Goal: Task Accomplishment & Management: Complete application form

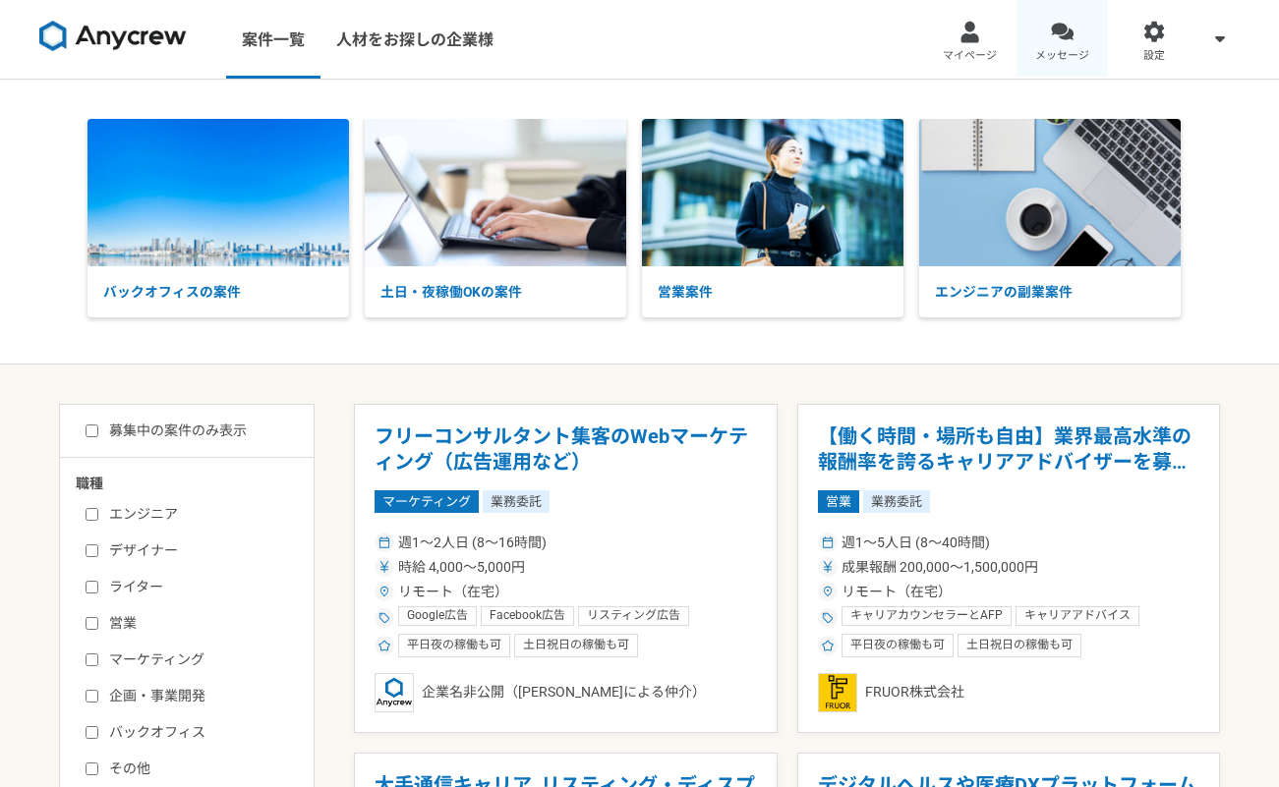
click at [1059, 33] on div at bounding box center [1062, 32] width 23 height 23
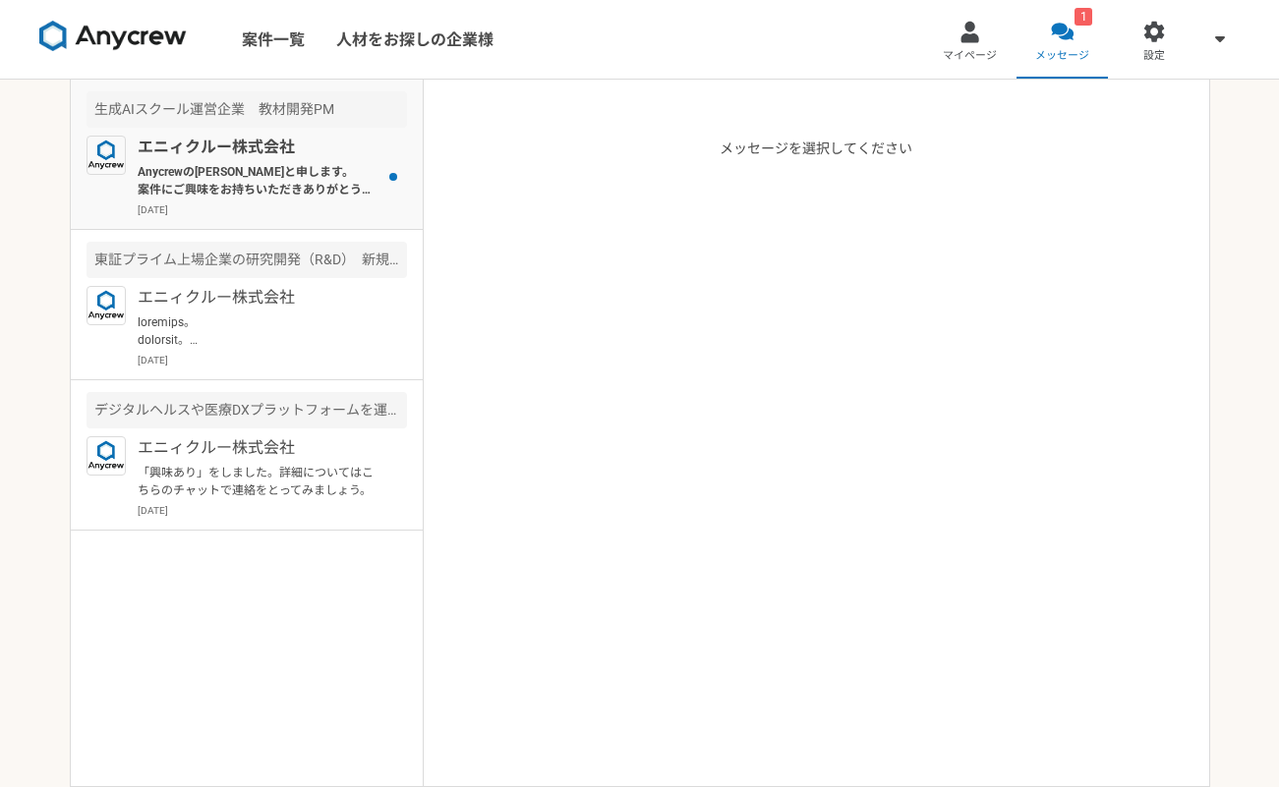
click at [235, 192] on p "Anycrewの[PERSON_NAME]と申します。 案件にご興味をお持ちいただきありがとうございます。 ご経歴についてもご記載いただきありがとうございます…" at bounding box center [259, 180] width 243 height 35
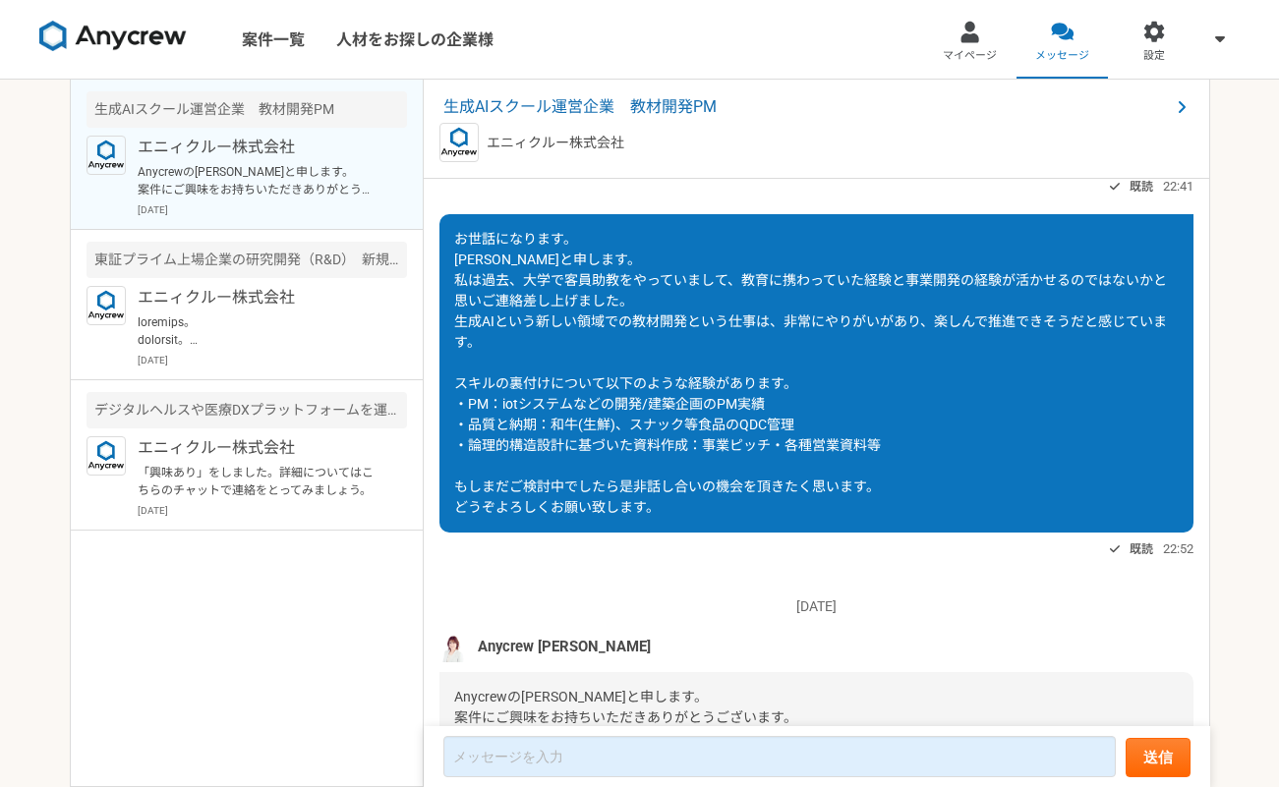
scroll to position [55, 0]
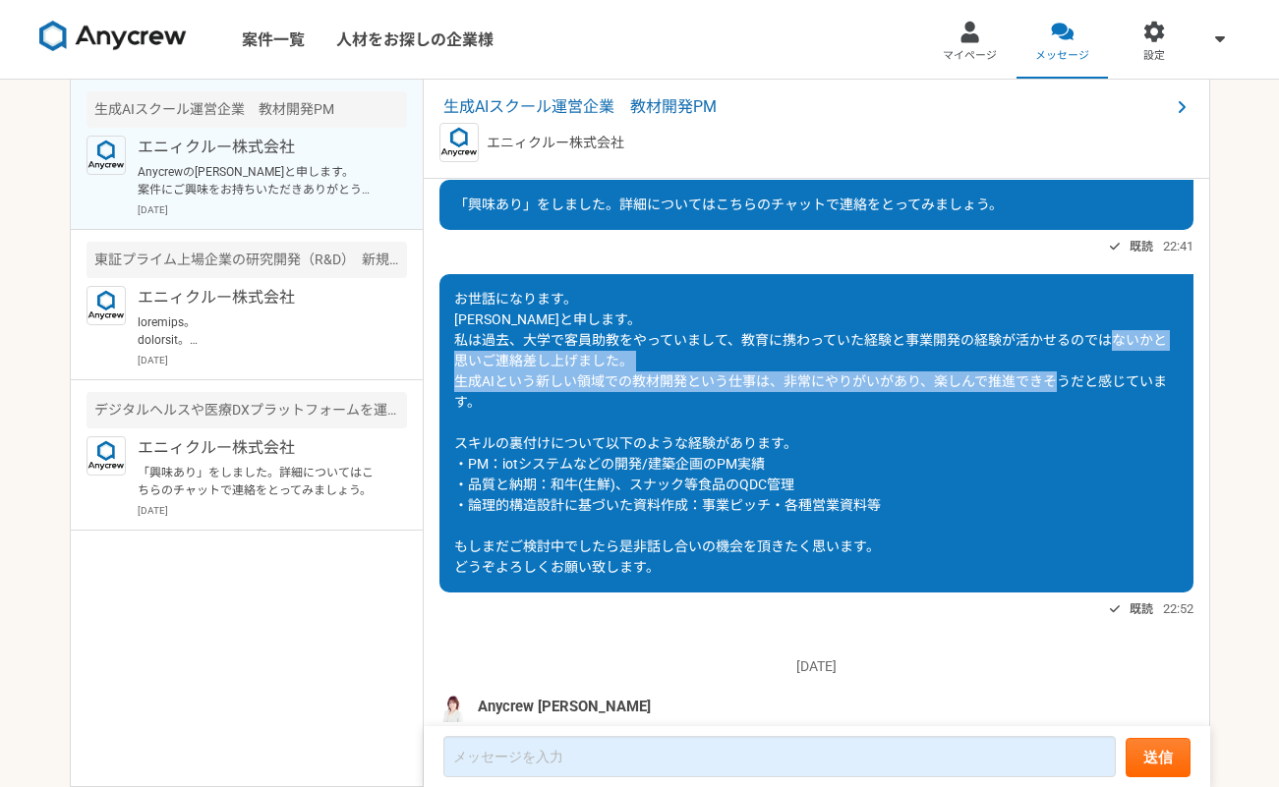
drag, startPoint x: 537, startPoint y: 358, endPoint x: 563, endPoint y: 396, distance: 46.6
click at [563, 396] on div "お世話になります。 [PERSON_NAME]と申します。 私は過去、大学で客員助教をやっていまして、教育に携わっていた経験と事業開発の経験が活かせるのではな…" at bounding box center [816, 433] width 754 height 318
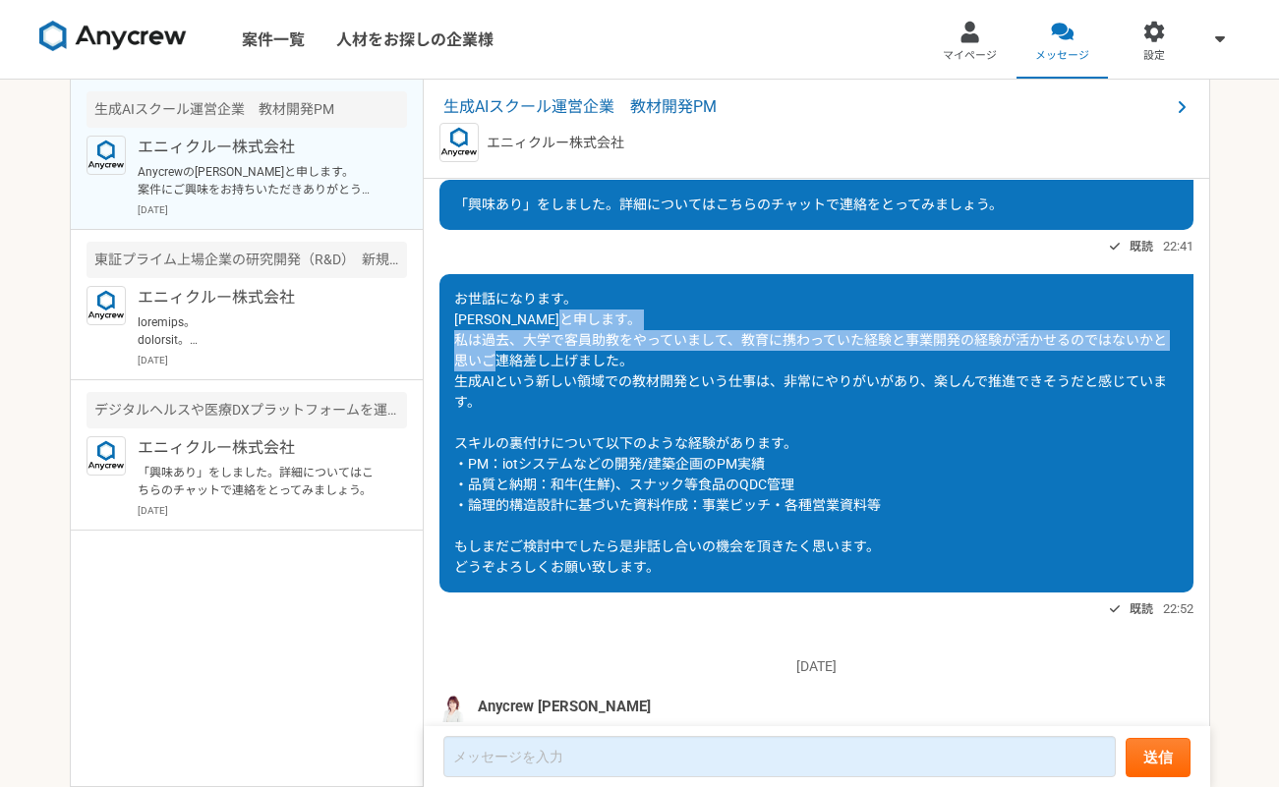
drag, startPoint x: 501, startPoint y: 337, endPoint x: 669, endPoint y: 356, distance: 169.1
click at [669, 356] on div "お世話になります。 [PERSON_NAME]と申します。 私は過去、大学で客員助教をやっていまして、教育に携わっていた経験と事業開発の経験が活かせるのではな…" at bounding box center [816, 433] width 754 height 318
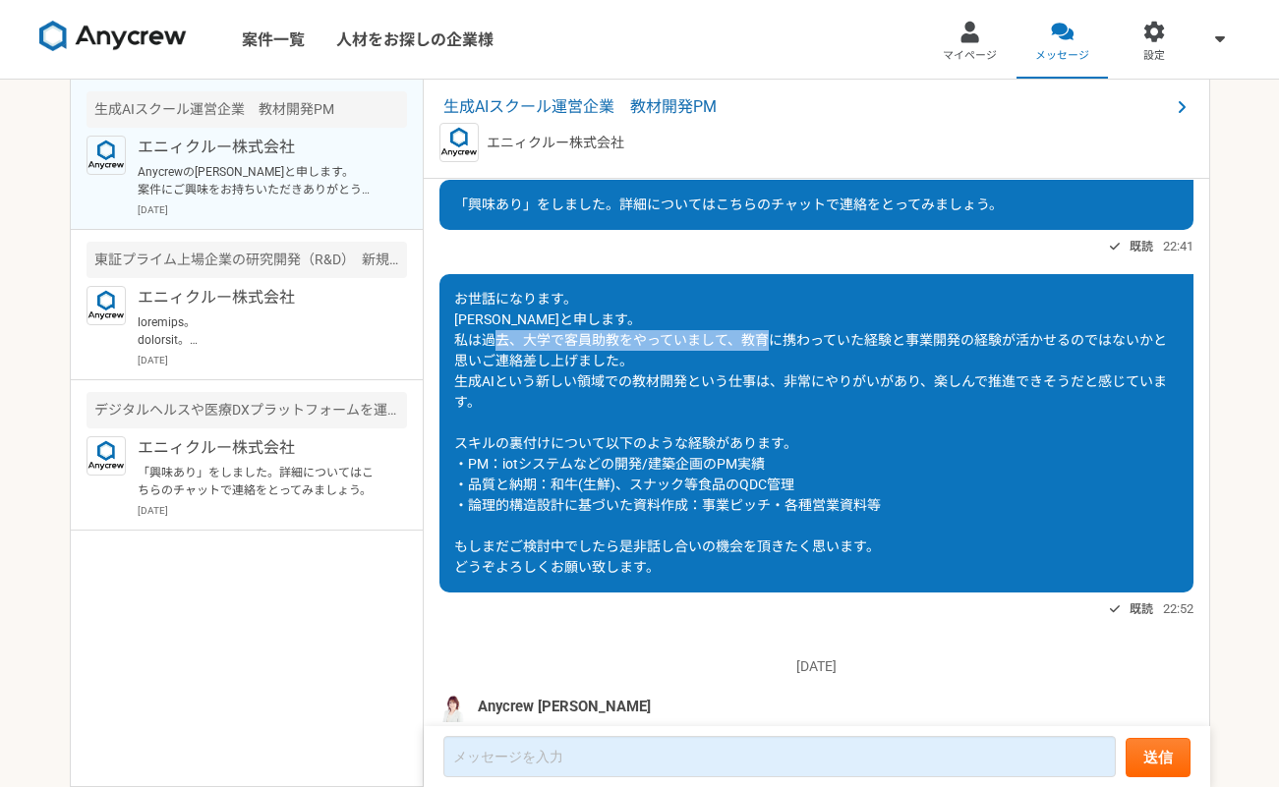
drag, startPoint x: 631, startPoint y: 336, endPoint x: 908, endPoint y: 342, distance: 277.3
click at [908, 342] on span "お世話になります。 [PERSON_NAME]と申します。 私は過去、大学で客員助教をやっていまして、教育に携わっていた経験と事業開発の経験が活かせるのではな…" at bounding box center [810, 433] width 713 height 284
click at [909, 342] on span "お世話になります。 [PERSON_NAME]と申します。 私は過去、大学で客員助教をやっていまして、教育に携わっていた経験と事業開発の経験が活かせるのではな…" at bounding box center [810, 433] width 713 height 284
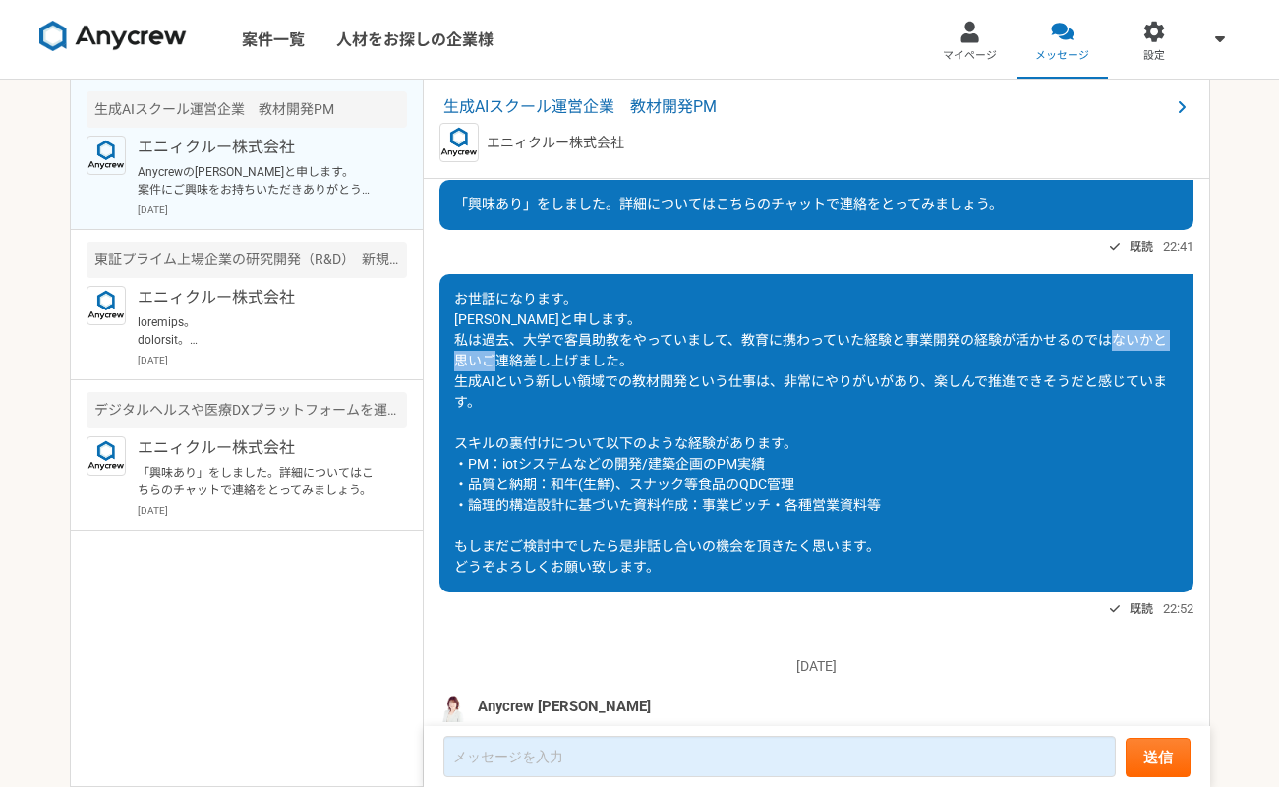
drag, startPoint x: 542, startPoint y: 359, endPoint x: 685, endPoint y: 371, distance: 144.0
click at [685, 371] on div "お世話になります。 [PERSON_NAME]と申します。 私は過去、大学で客員助教をやっていまして、教育に携わっていた経験と事業開発の経験が活かせるのではな…" at bounding box center [816, 433] width 754 height 318
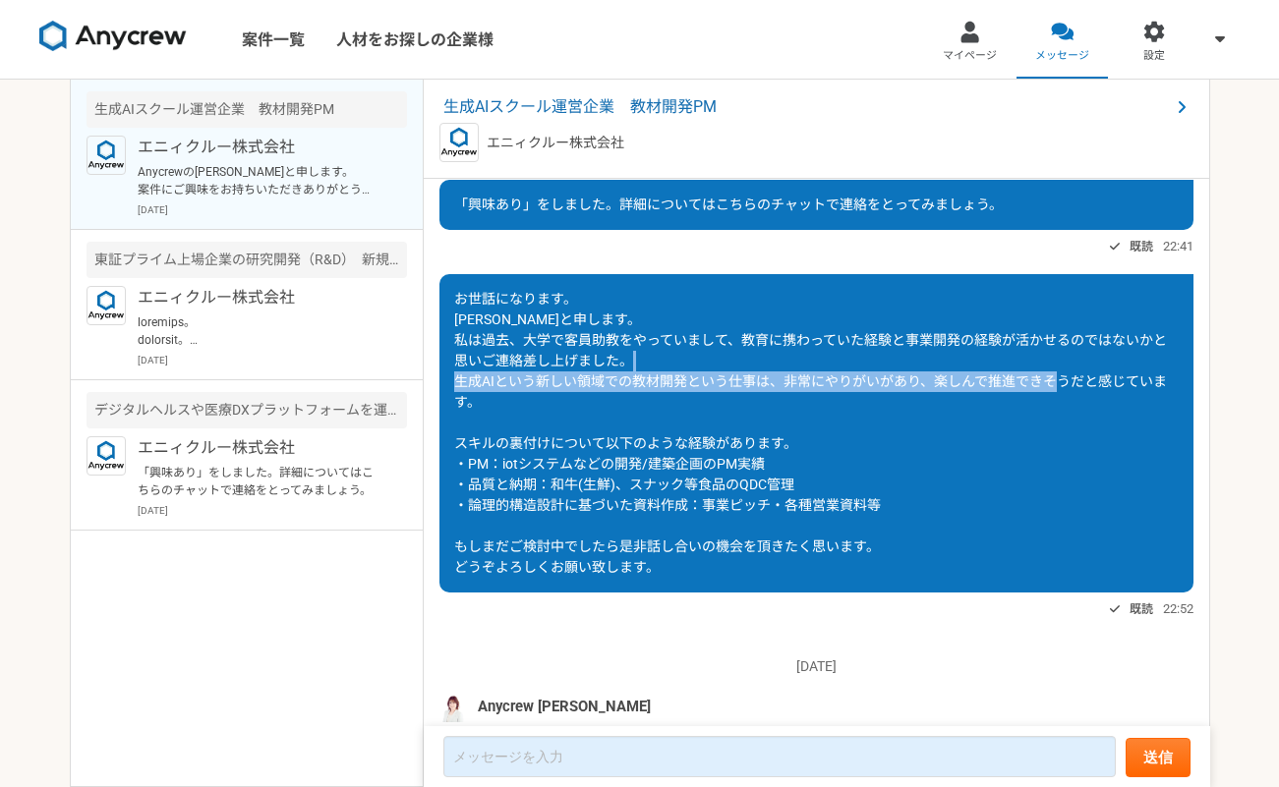
drag, startPoint x: 569, startPoint y: 384, endPoint x: 801, endPoint y: 408, distance: 233.2
click at [801, 408] on div "お世話になります。 [PERSON_NAME]と申します。 私は過去、大学で客員助教をやっていまして、教育に携わっていた経験と事業開発の経験が活かせるのではな…" at bounding box center [816, 433] width 754 height 318
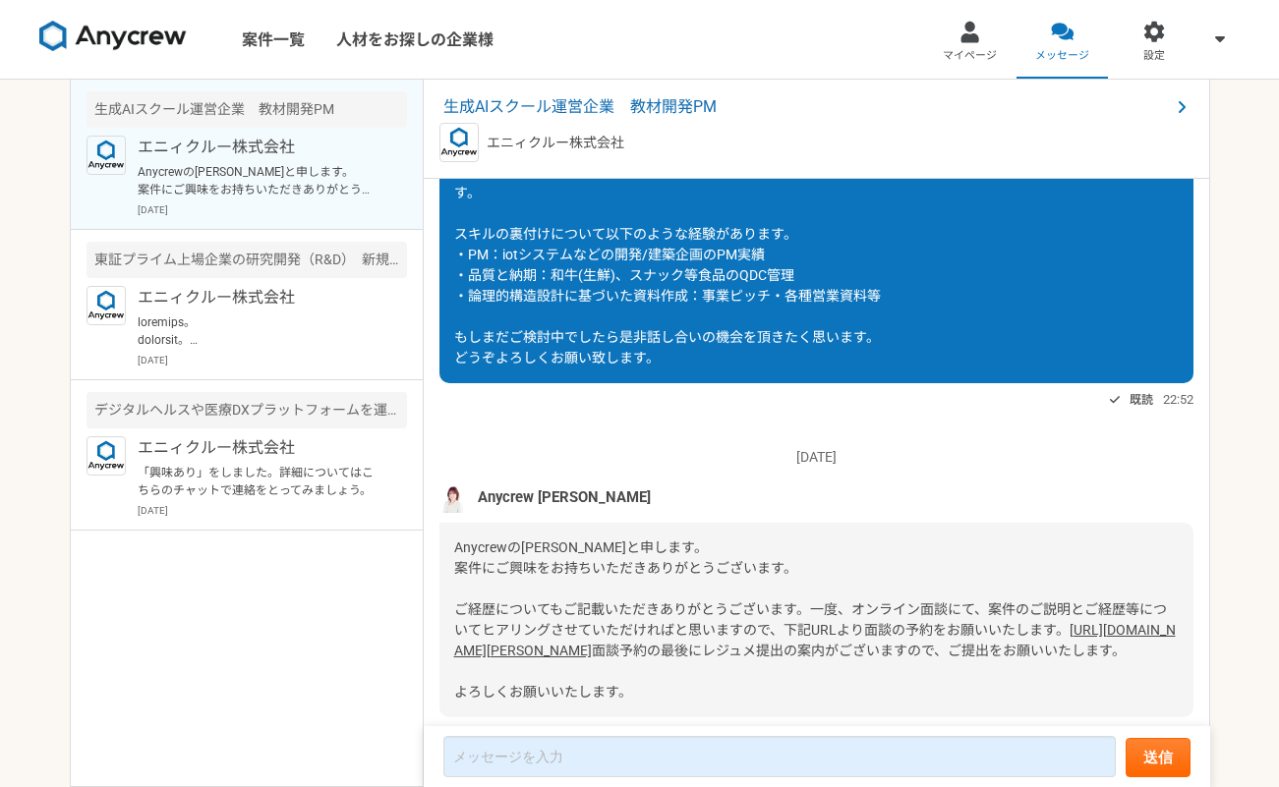
scroll to position [265, 0]
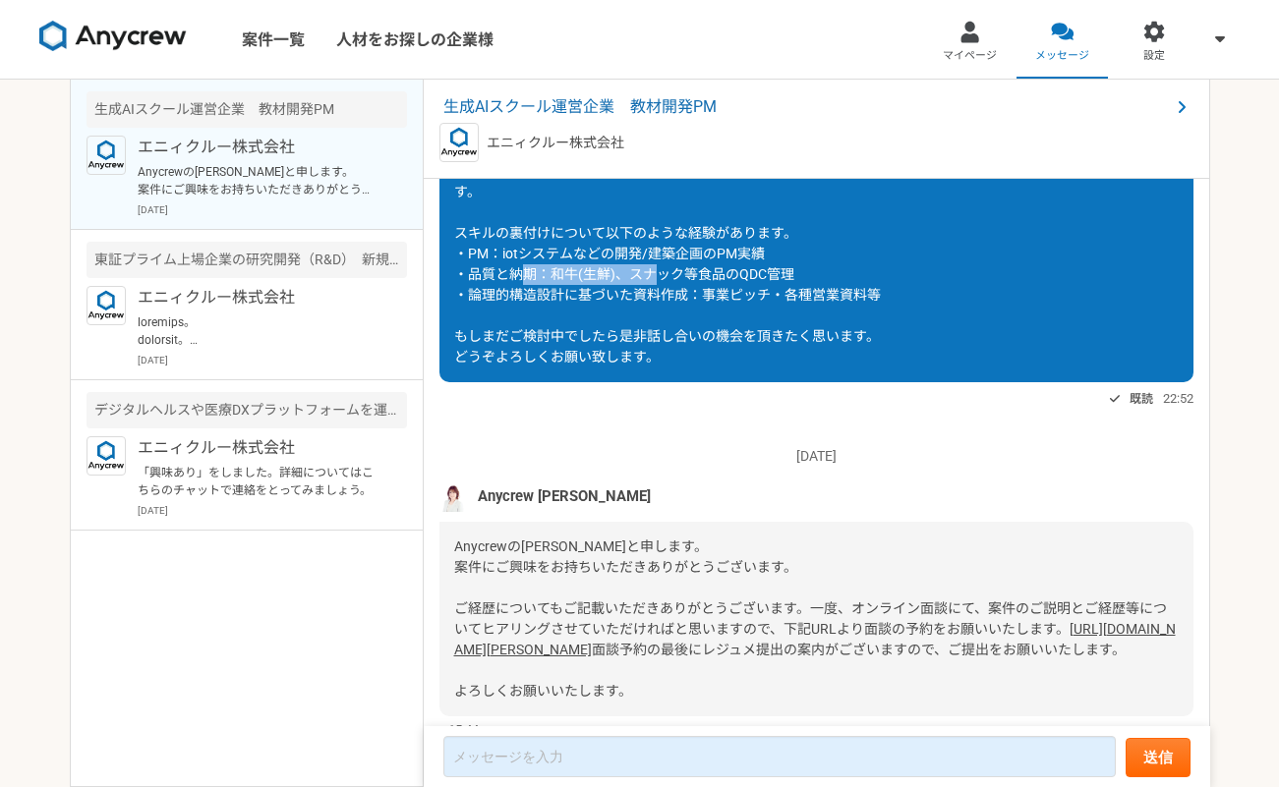
drag, startPoint x: 636, startPoint y: 274, endPoint x: 789, endPoint y: 278, distance: 153.4
click at [789, 278] on span "お世話になります。 [PERSON_NAME]と申します。 私は過去、大学で客員助教をやっていまして、教育に携わっていた経験と事業開発の経験が活かせるのではな…" at bounding box center [810, 223] width 713 height 284
drag, startPoint x: 676, startPoint y: 296, endPoint x: 875, endPoint y: 297, distance: 198.6
click at [875, 297] on span "お世話になります。 [PERSON_NAME]と申します。 私は過去、大学で客員助教をやっていまして、教育に携わっていた経験と事業開発の経験が活かせるのではな…" at bounding box center [810, 223] width 713 height 284
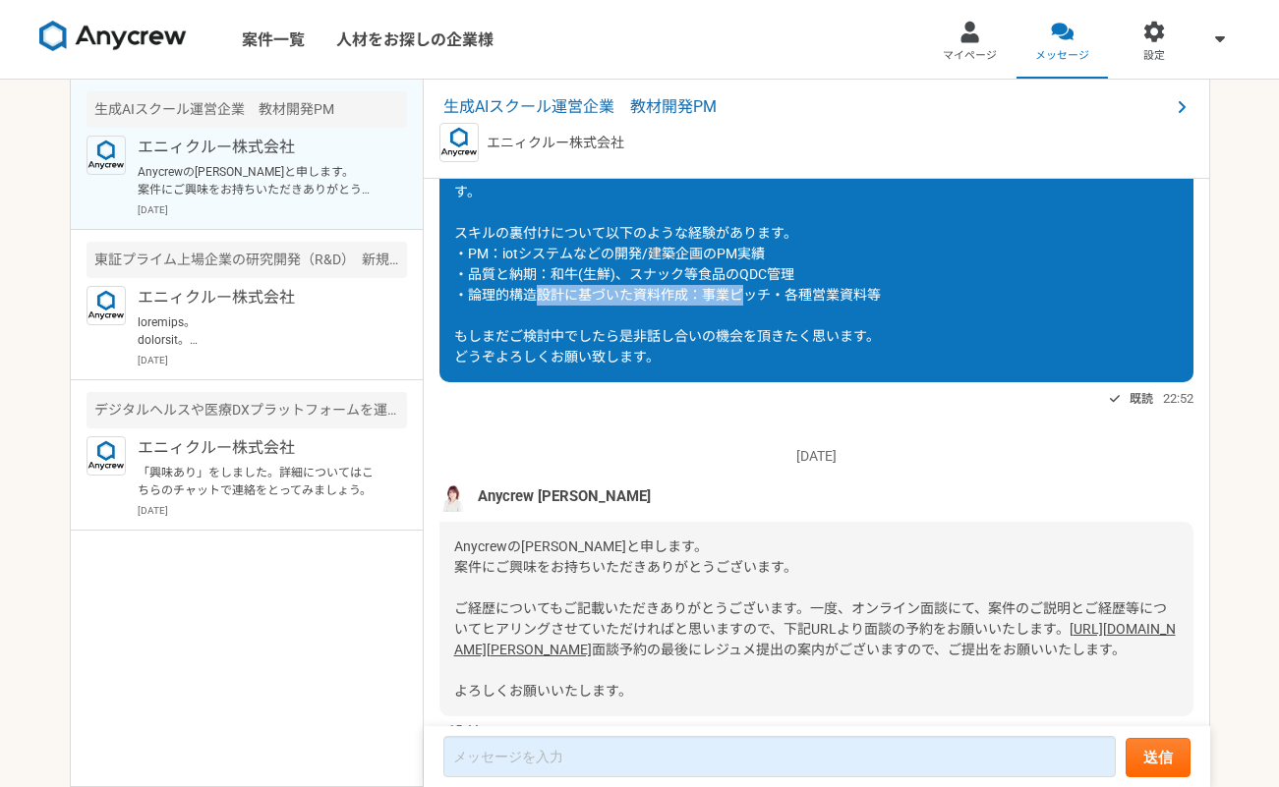
click at [875, 297] on span "お世話になります。 [PERSON_NAME]と申します。 私は過去、大学で客員助教をやっていまして、教育に携わっていた経験と事業開発の経験が活かせるのではな…" at bounding box center [810, 223] width 713 height 284
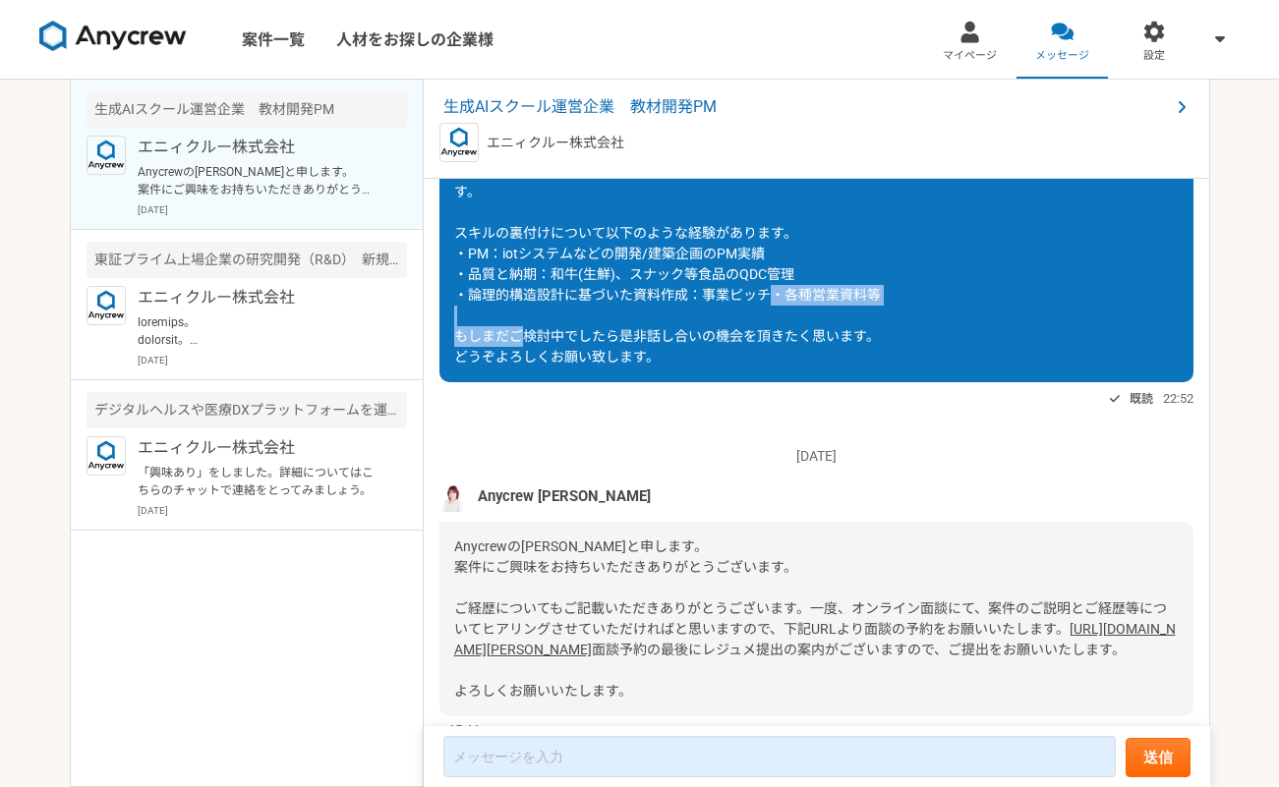
drag, startPoint x: 456, startPoint y: 338, endPoint x: 663, endPoint y: 341, distance: 207.4
click at [663, 341] on span "お世話になります。 [PERSON_NAME]と申します。 私は過去、大学で客員助教をやっていまして、教育に携わっていた経験と事業開発の経験が活かせるのではな…" at bounding box center [810, 223] width 713 height 284
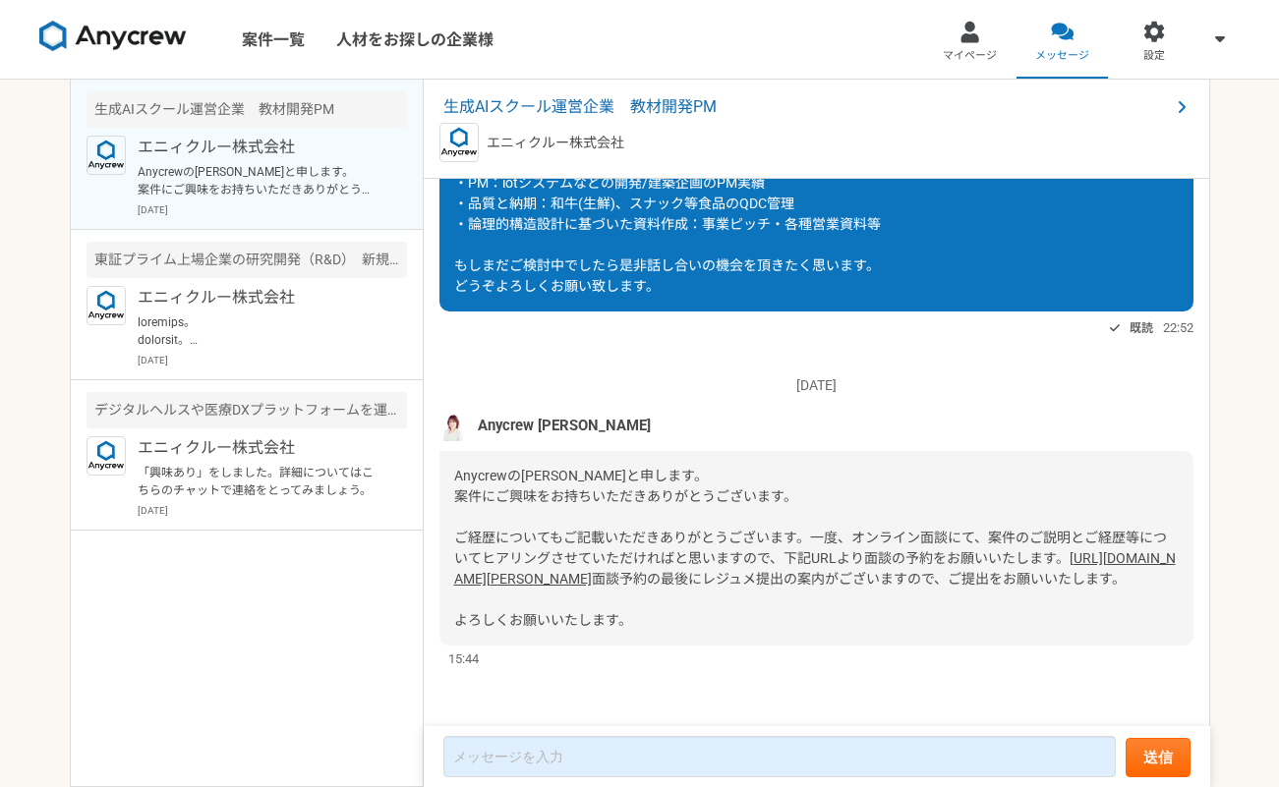
click at [681, 550] on link "[URL][DOMAIN_NAME][PERSON_NAME]" at bounding box center [814, 568] width 721 height 36
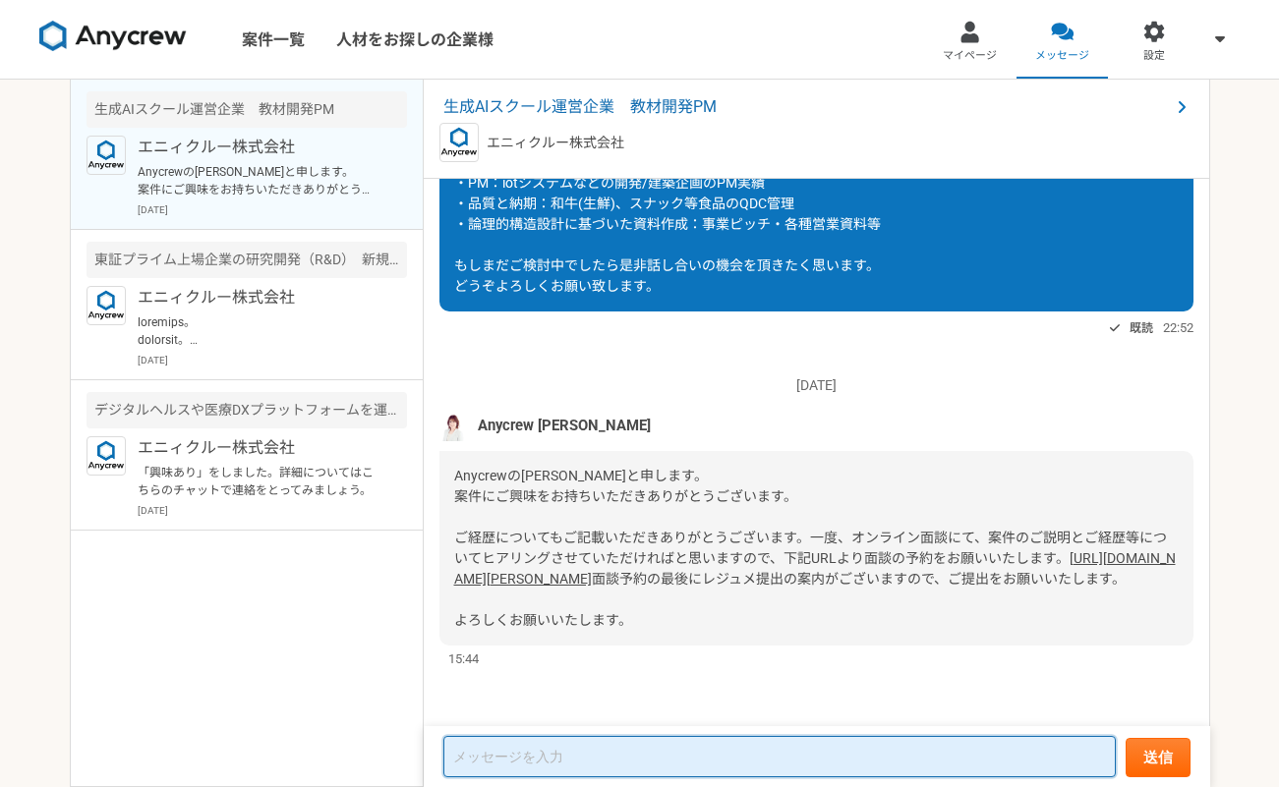
click at [647, 751] on textarea at bounding box center [779, 756] width 672 height 41
type textarea "じ"
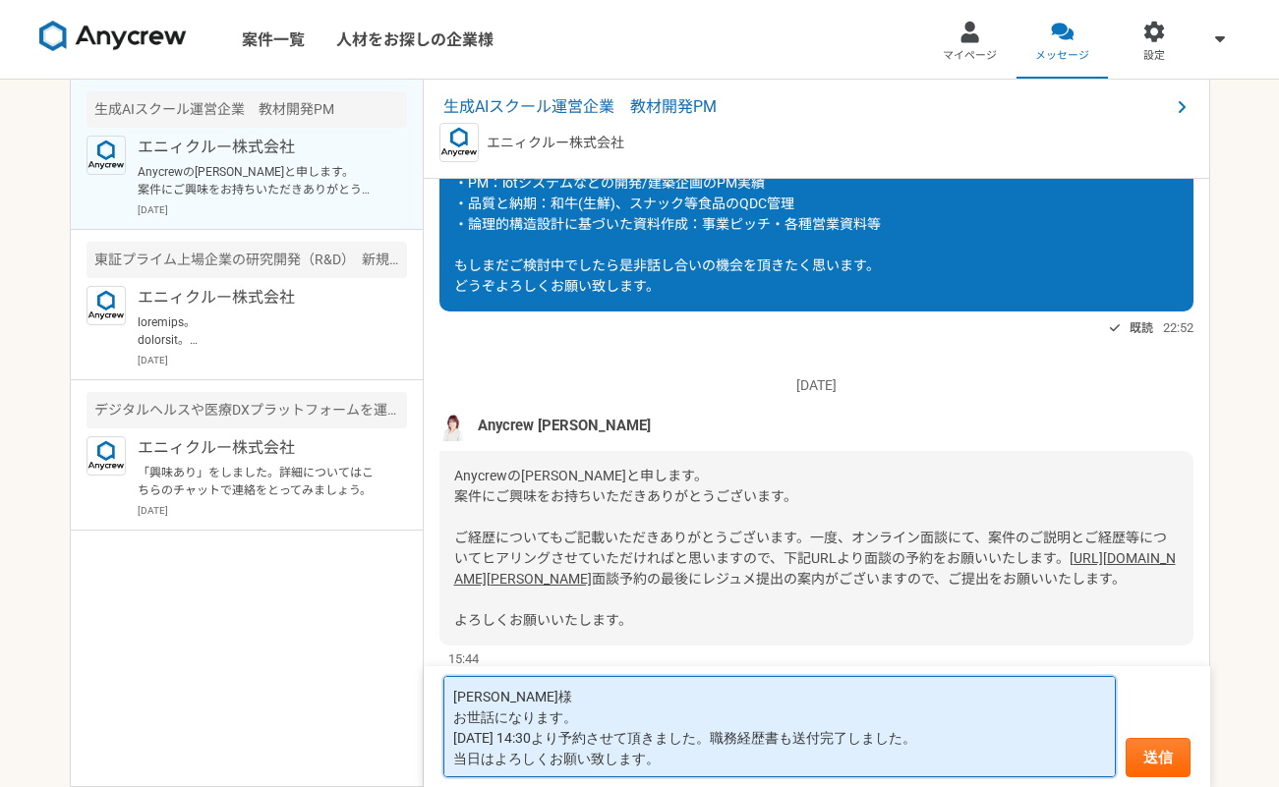
scroll to position [2, 0]
type textarea "[PERSON_NAME]様 お世話になります。 [DATE] 14:30より予約させて頂きました。職務経歴書も送付完了しました。 当日はよろしくお願い致しま…"
click at [1157, 762] on button "送信" at bounding box center [1157, 757] width 65 height 39
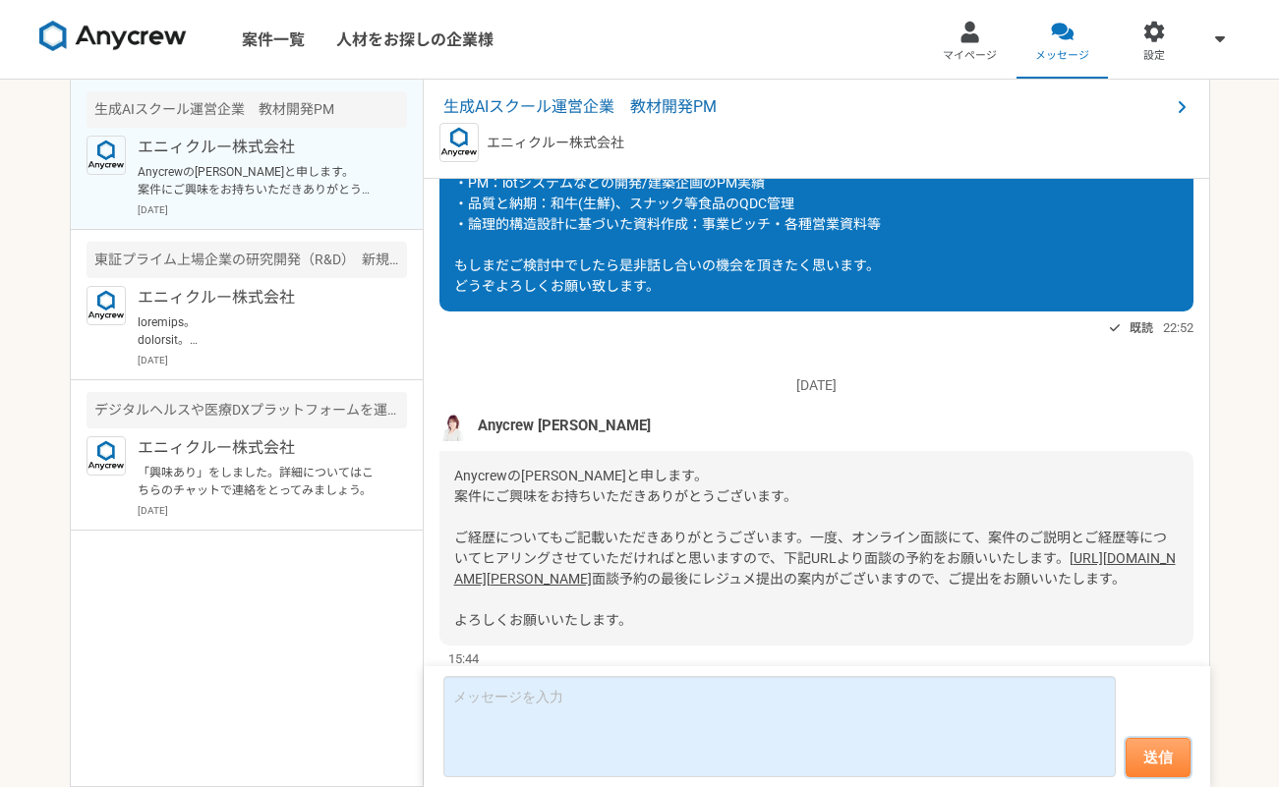
scroll to position [570, 0]
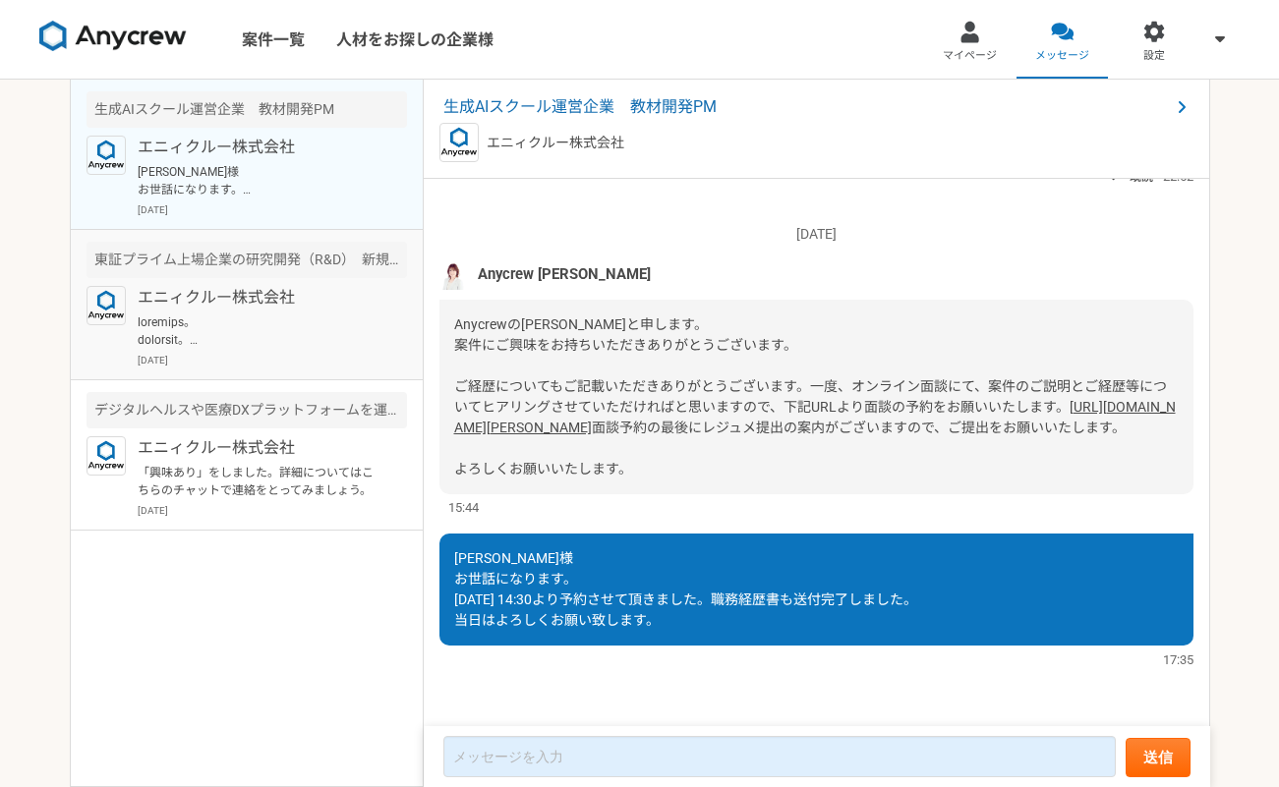
click at [317, 346] on p at bounding box center [259, 331] width 243 height 35
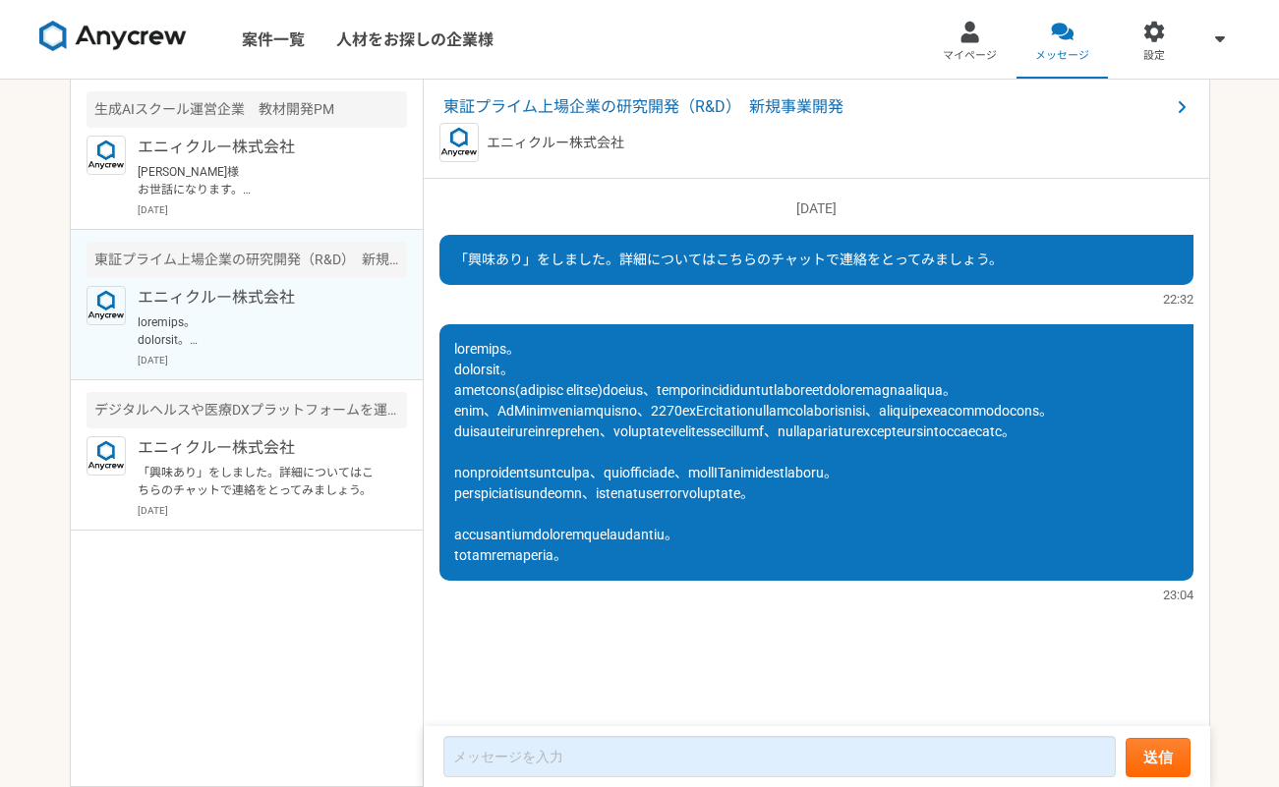
scroll to position [18, 0]
click at [318, 490] on p "「興味あり」をしました。詳細についてはこちらのチャットで連絡をとってみましょう。" at bounding box center [259, 481] width 243 height 35
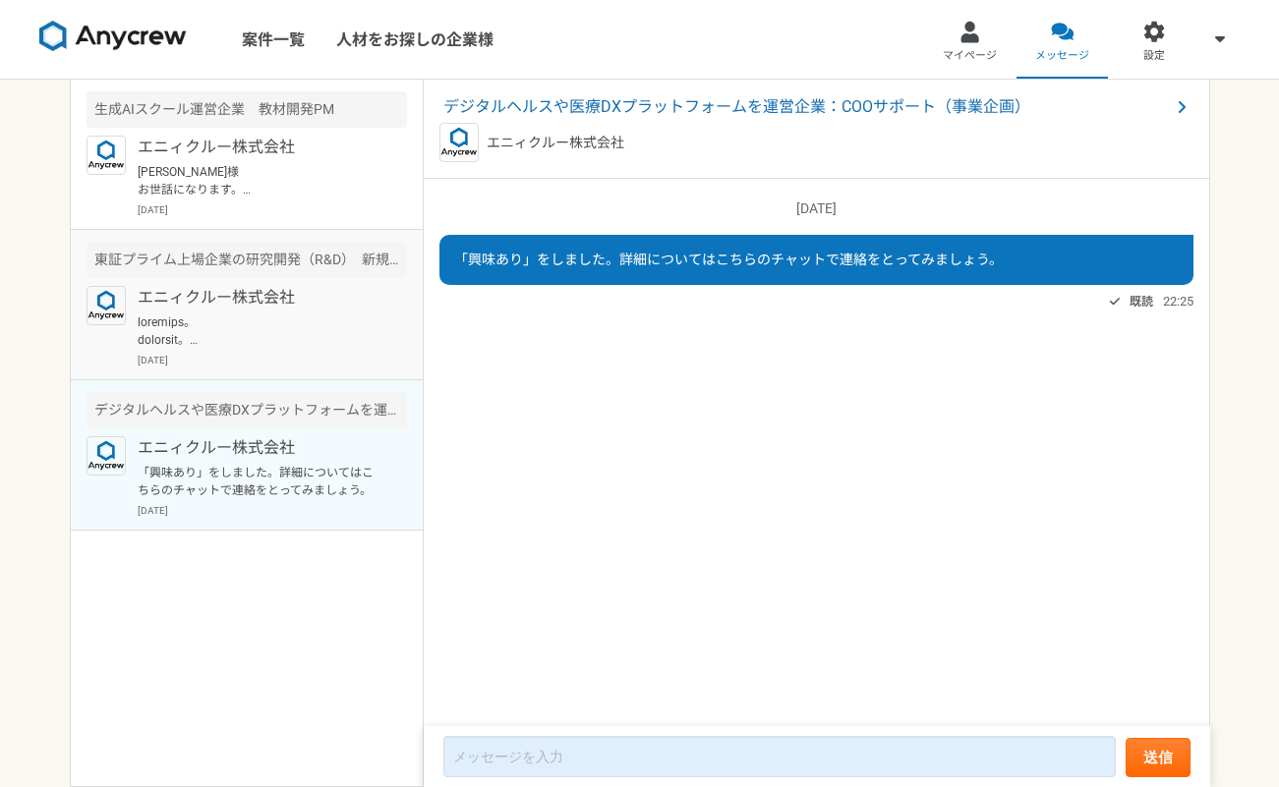
click at [312, 330] on p at bounding box center [259, 331] width 243 height 35
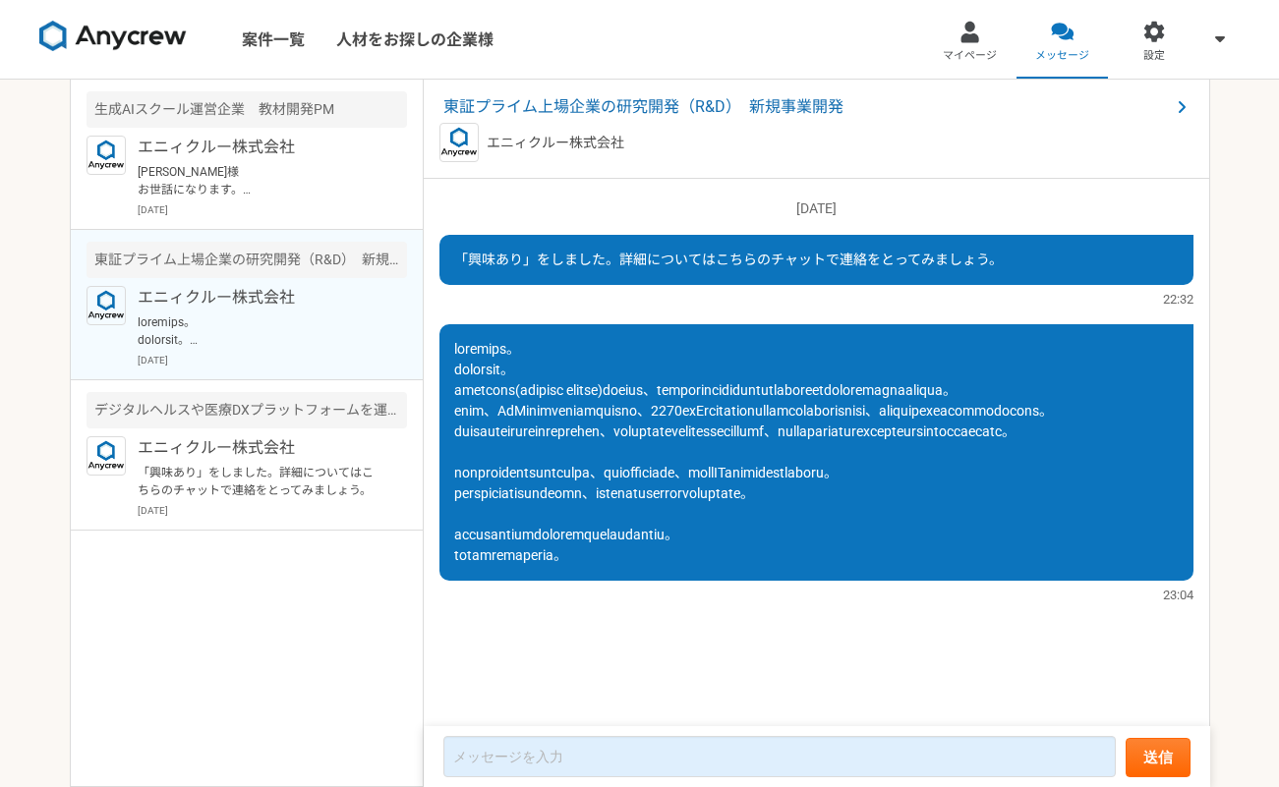
scroll to position [18, 0]
click at [303, 195] on p "[PERSON_NAME]様 お世話になります。 [DATE] 14:30より予約させて頂きました。職務経歴書も送付完了しました。 当日はよろしくお願い致しま…" at bounding box center [259, 180] width 243 height 35
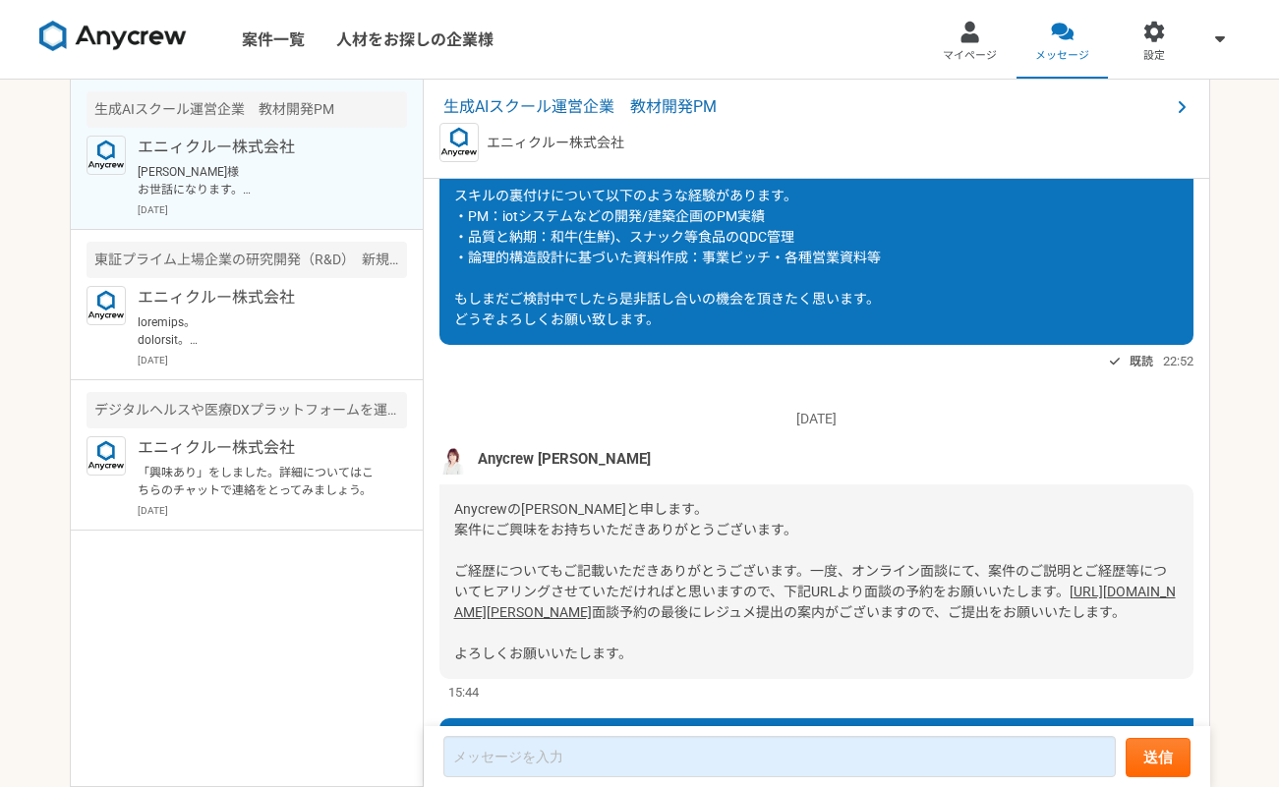
scroll to position [570, 0]
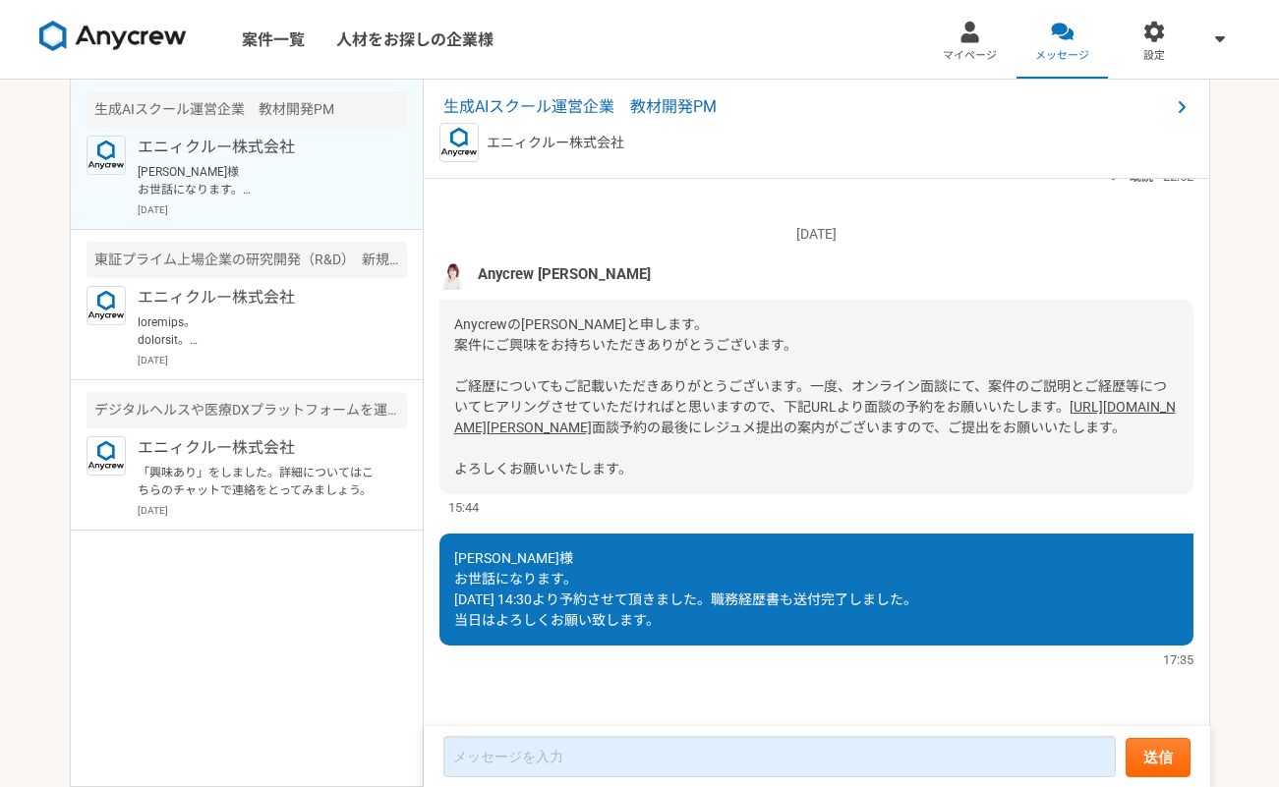
click at [448, 260] on img at bounding box center [453, 274] width 29 height 29
